Goal: Obtain resource: Obtain resource

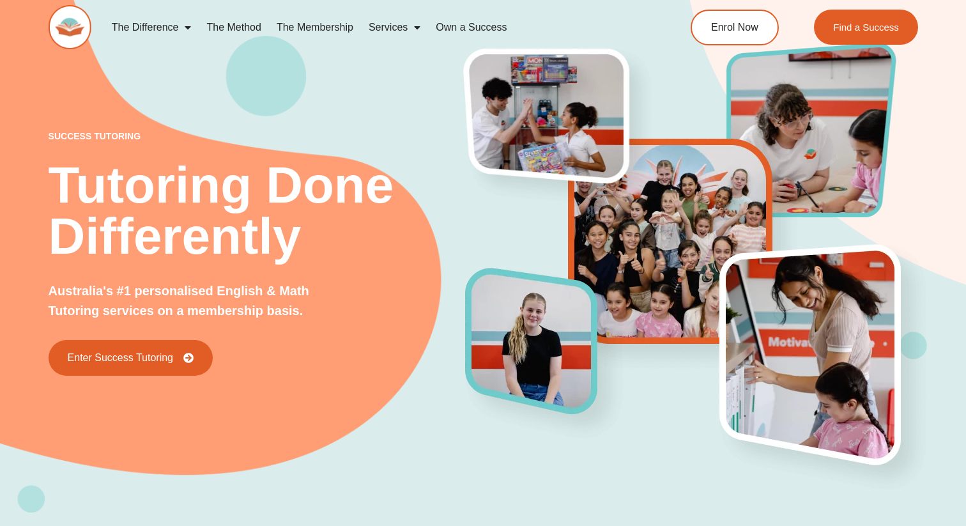
click at [182, 29] on span "Menu" at bounding box center [184, 27] width 13 height 23
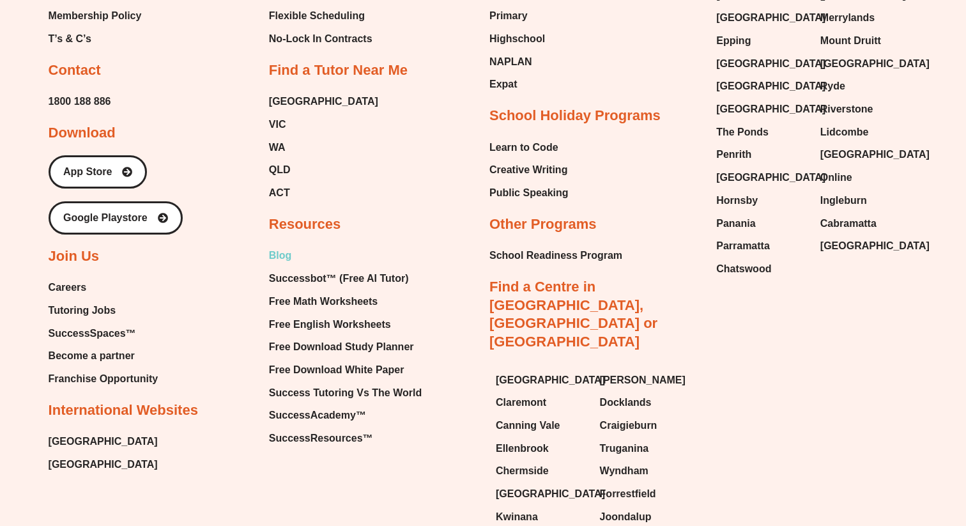
scroll to position [4150, 0]
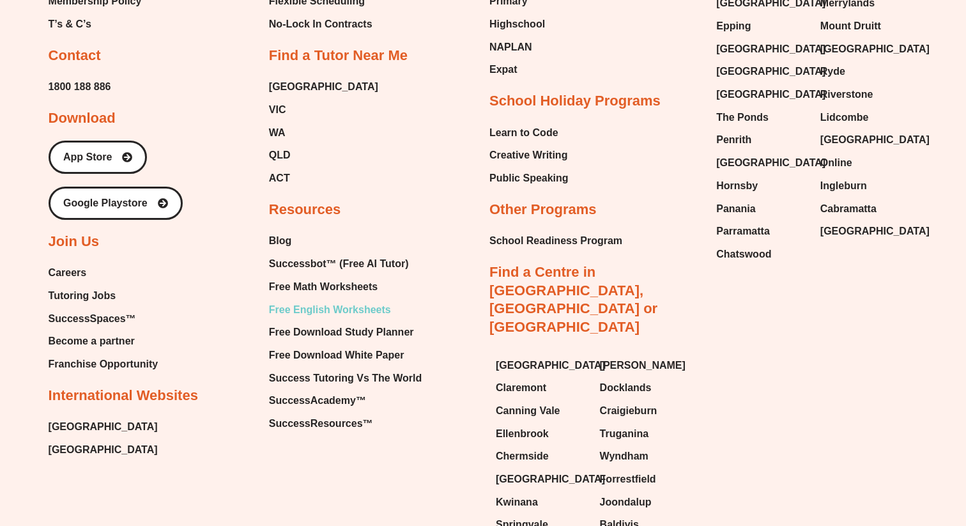
click at [309, 304] on span "Free English Worksheets" at bounding box center [330, 309] width 122 height 19
